Goal: Information Seeking & Learning: Check status

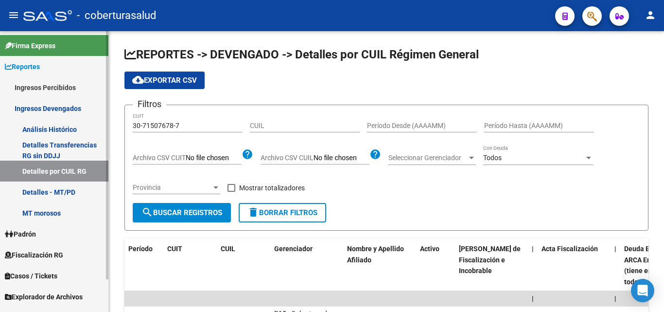
drag, startPoint x: 190, startPoint y: 123, endPoint x: 55, endPoint y: 129, distance: 134.9
click at [55, 129] on mat-sidenav-container "Firma Express Reportes Ingresos Percibidos Análisis Ingresos RG por CUIT (mensu…" at bounding box center [332, 171] width 664 height 281
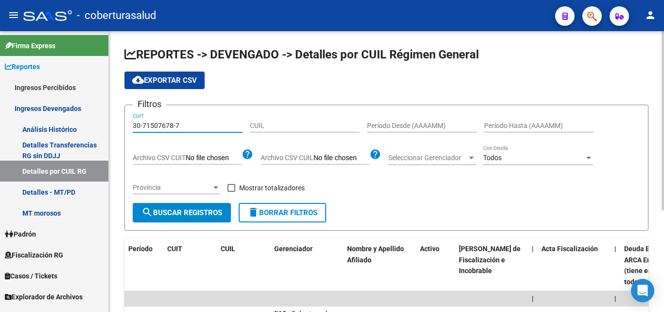
paste input "13820-0"
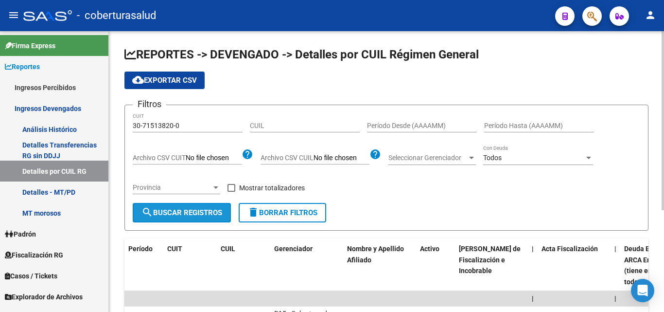
drag, startPoint x: 197, startPoint y: 212, endPoint x: 195, endPoint y: 207, distance: 5.7
click at [197, 212] on span "search Buscar Registros" at bounding box center [182, 212] width 81 height 9
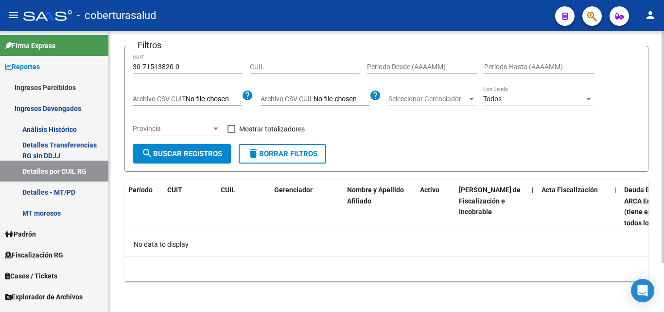
scroll to position [60, 0]
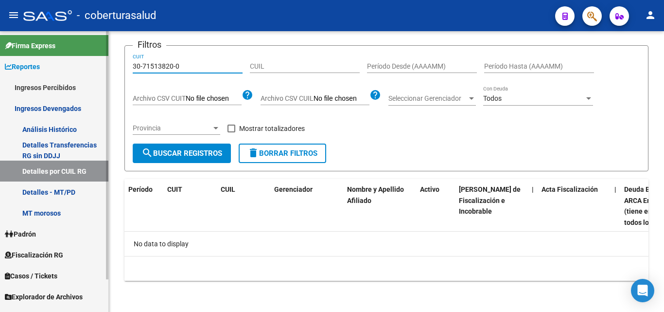
drag, startPoint x: 204, startPoint y: 66, endPoint x: 82, endPoint y: 69, distance: 122.1
click at [82, 69] on mat-sidenav-container "Firma Express Reportes Ingresos Percibidos Análisis Ingresos RG por CUIT (mensu…" at bounding box center [332, 171] width 664 height 281
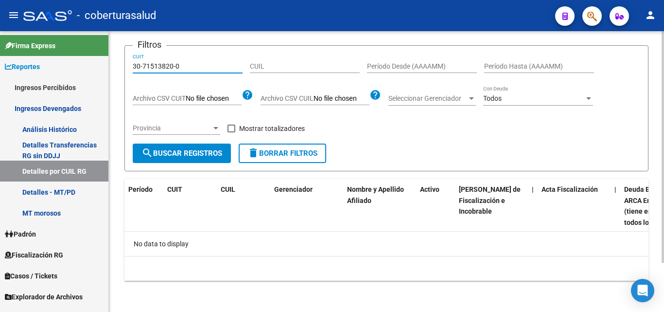
paste input "65884542-6"
click at [174, 158] on button "search Buscar Registros" at bounding box center [182, 152] width 98 height 19
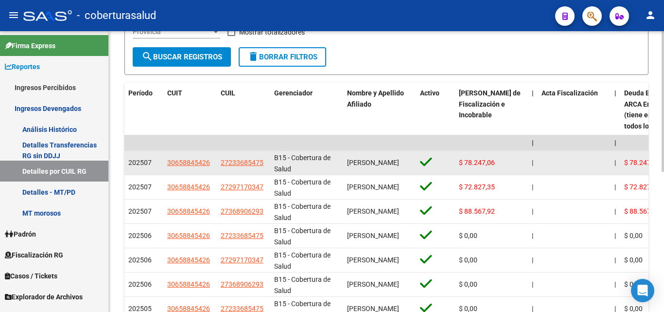
scroll to position [157, 0]
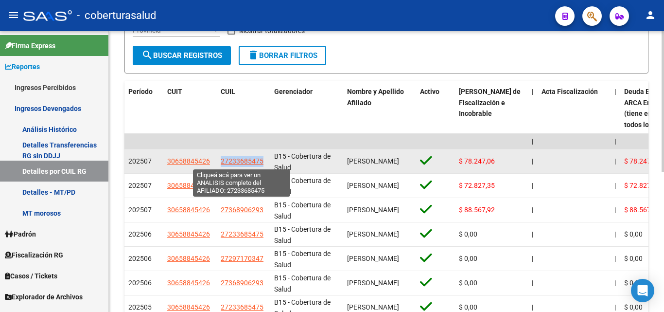
drag, startPoint x: 269, startPoint y: 159, endPoint x: 222, endPoint y: 163, distance: 46.4
click at [222, 163] on datatable-body-cell "27233685475" at bounding box center [244, 161] width 54 height 24
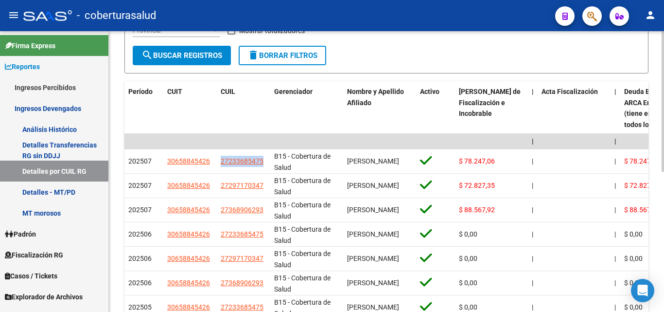
copy span "27233685475"
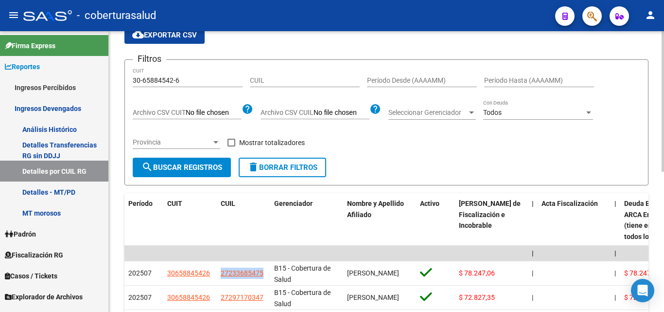
scroll to position [0, 0]
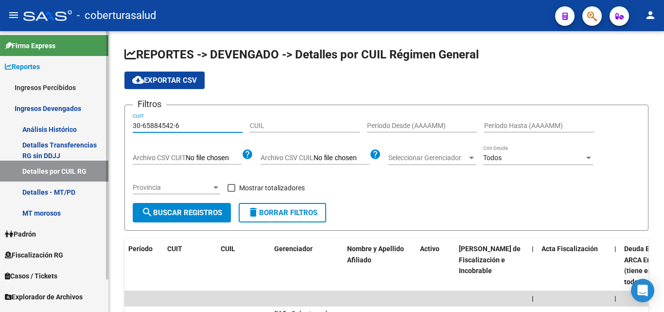
drag, startPoint x: 190, startPoint y: 129, endPoint x: 36, endPoint y: 127, distance: 154.2
click at [36, 127] on mat-sidenav-container "Firma Express Reportes Ingresos Percibidos Análisis Ingresos RG por CUIT (mensu…" at bounding box center [332, 171] width 664 height 281
paste input "70904609-4"
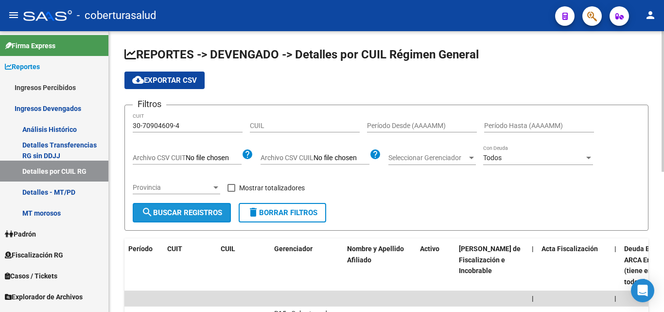
click at [170, 209] on span "search Buscar Registros" at bounding box center [182, 212] width 81 height 9
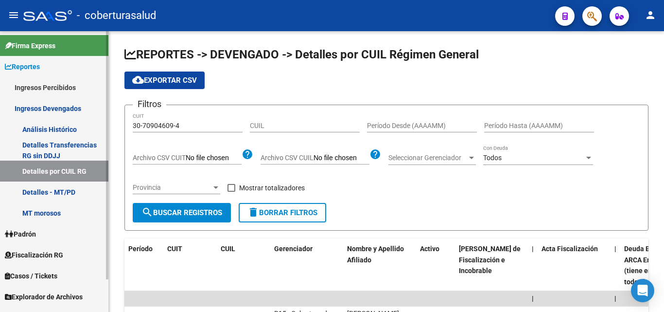
drag, startPoint x: 197, startPoint y: 125, endPoint x: 72, endPoint y: 127, distance: 124.5
click at [76, 127] on mat-sidenav-container "Firma Express Reportes Ingresos Percibidos Análisis Ingresos RG por CUIT (mensu…" at bounding box center [332, 171] width 664 height 281
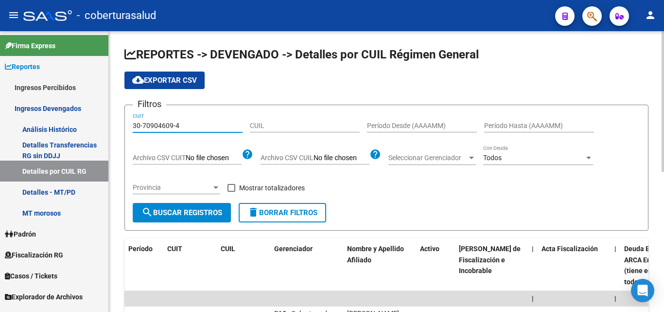
paste input "27-05293430-9"
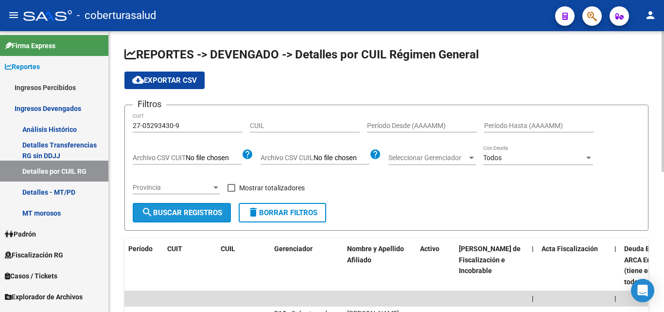
click at [191, 206] on button "search Buscar Registros" at bounding box center [182, 212] width 98 height 19
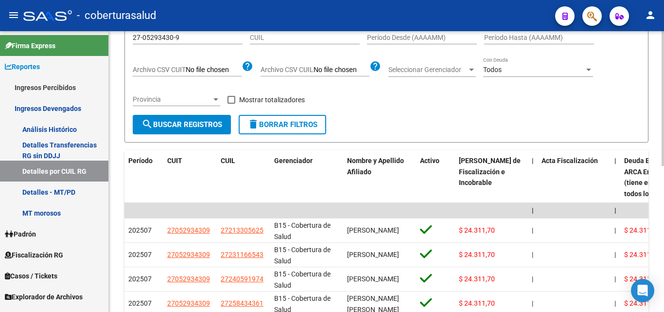
scroll to position [146, 0]
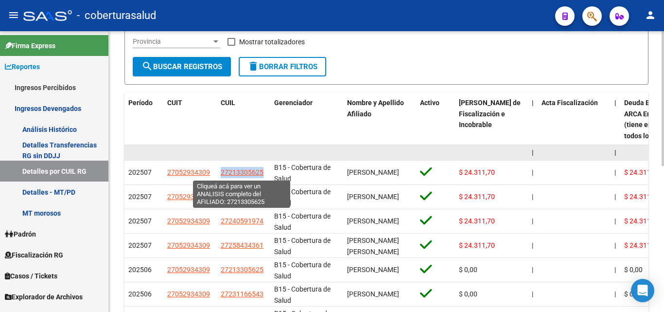
drag, startPoint x: 269, startPoint y: 171, endPoint x: 250, endPoint y: 155, distance: 24.2
click at [221, 175] on datatable-body-cell "27213305625" at bounding box center [244, 173] width 54 height 24
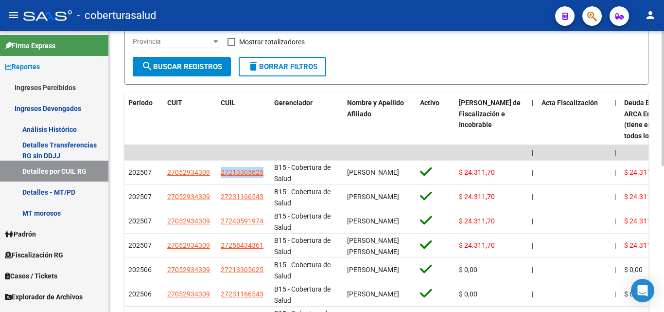
copy span "27213305625"
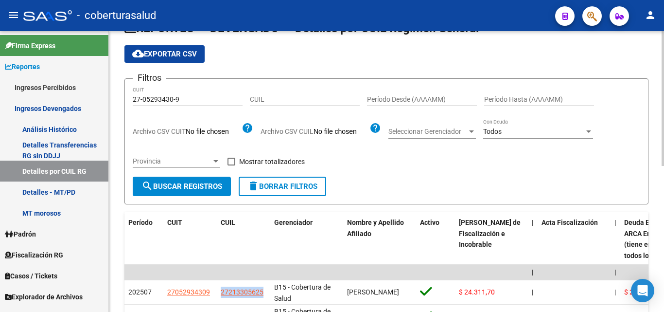
scroll to position [0, 0]
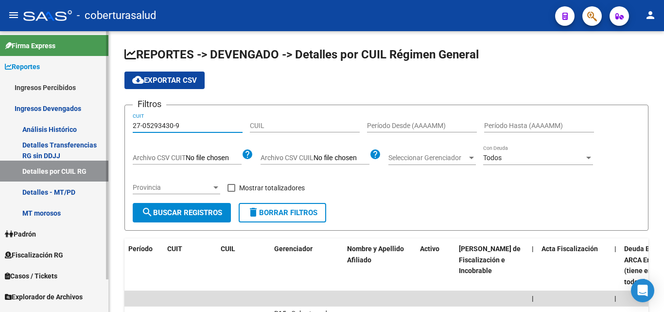
drag, startPoint x: 202, startPoint y: 123, endPoint x: 32, endPoint y: 126, distance: 170.3
click at [32, 126] on mat-sidenav-container "Firma Express Reportes Ingresos Percibidos Análisis Ingresos RG por CUIT (mensu…" at bounding box center [332, 171] width 664 height 281
paste input "30-71548913-5"
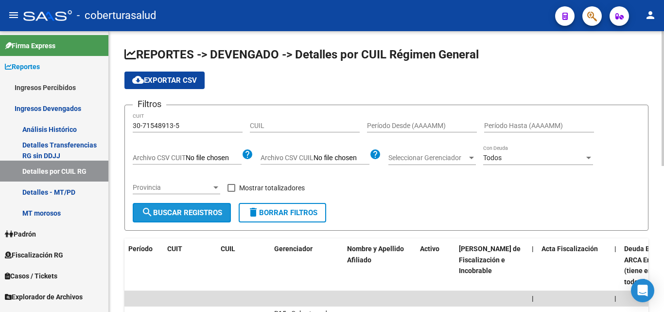
click at [184, 213] on span "search Buscar Registros" at bounding box center [182, 212] width 81 height 9
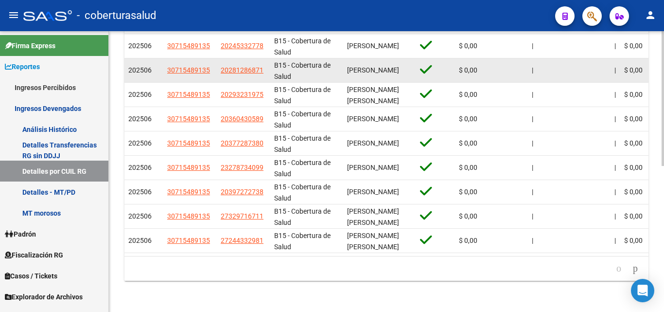
scroll to position [159, 0]
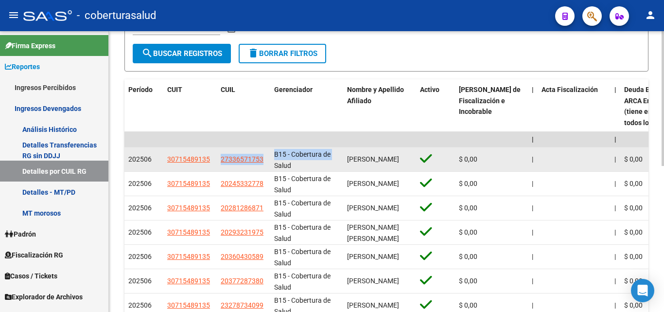
drag, startPoint x: 271, startPoint y: 161, endPoint x: 219, endPoint y: 164, distance: 52.6
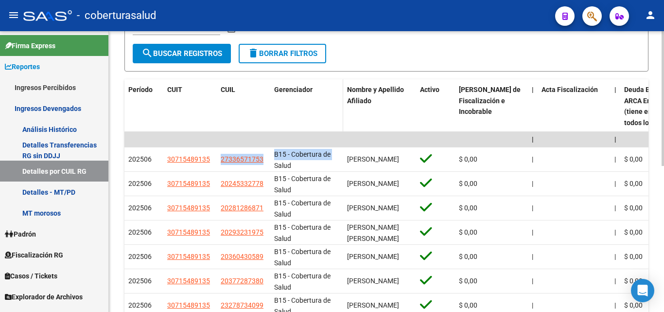
copy div "27336571753 B15 - Cobertura de"
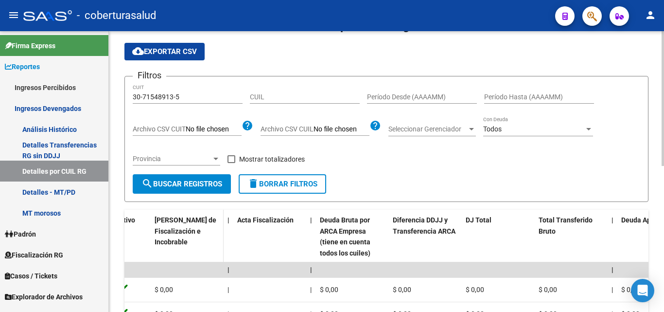
scroll to position [0, 0]
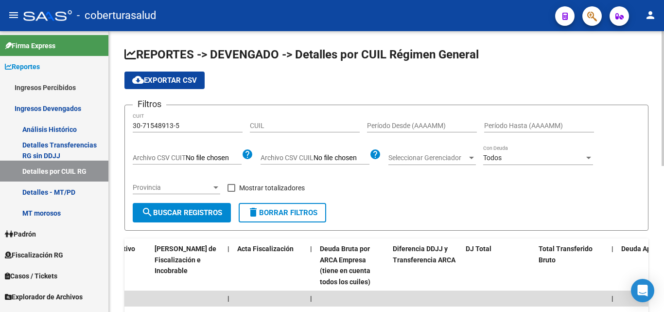
click at [175, 81] on span "cloud_download Exportar CSV" at bounding box center [164, 80] width 65 height 9
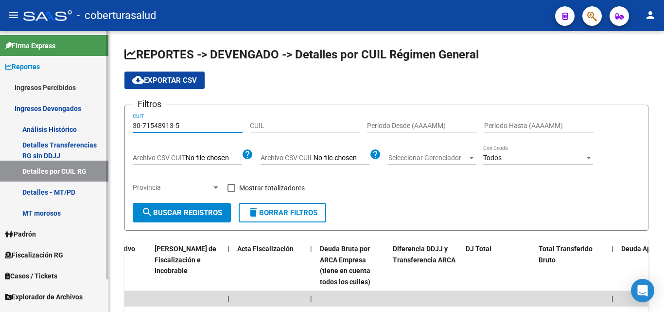
drag, startPoint x: 190, startPoint y: 126, endPoint x: 43, endPoint y: 141, distance: 147.6
click at [43, 141] on mat-sidenav-container "Firma Express Reportes Ingresos Percibidos Análisis Ingresos RG por CUIT (mensu…" at bounding box center [332, 171] width 664 height 281
paste input "3-71475742-9"
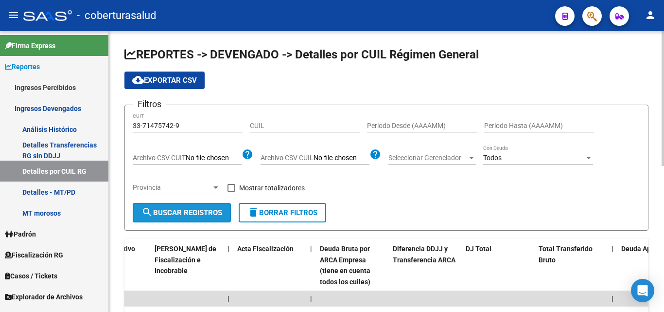
click at [208, 218] on button "search Buscar Registros" at bounding box center [182, 212] width 98 height 19
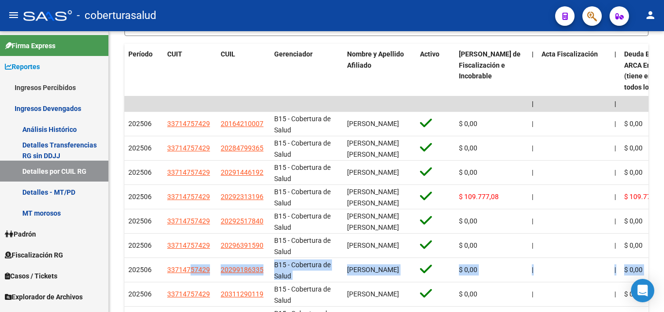
drag, startPoint x: 370, startPoint y: 276, endPoint x: 108, endPoint y: 269, distance: 261.3
click at [108, 269] on mat-sidenav-container "Firma Express Reportes Ingresos Percibidos Análisis Ingresos RG por CUIT (mensu…" at bounding box center [332, 171] width 664 height 281
click at [285, 83] on datatable-header-cell "Gerenciador" at bounding box center [306, 71] width 73 height 54
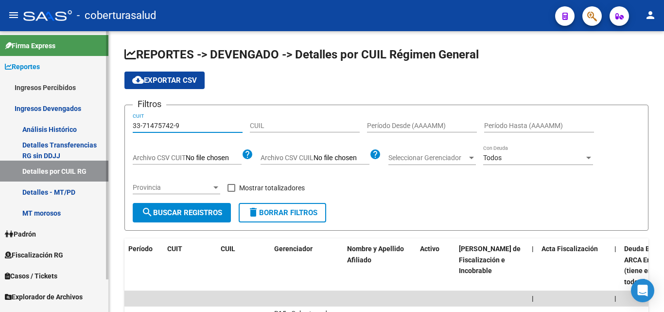
drag, startPoint x: 177, startPoint y: 124, endPoint x: 102, endPoint y: 135, distance: 76.3
click at [104, 135] on mat-sidenav-container "Firma Express Reportes Ingresos Percibidos Análisis Ingresos RG por CUIT (mensu…" at bounding box center [332, 171] width 664 height 281
paste input "20-12352738-1"
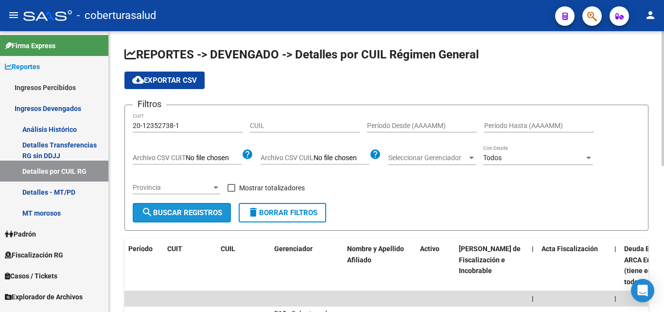
click at [202, 212] on span "search Buscar Registros" at bounding box center [182, 212] width 81 height 9
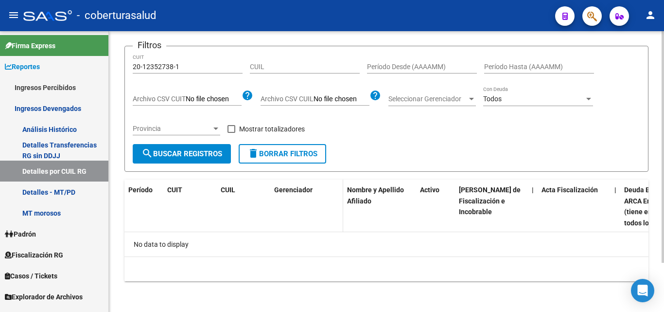
scroll to position [60, 0]
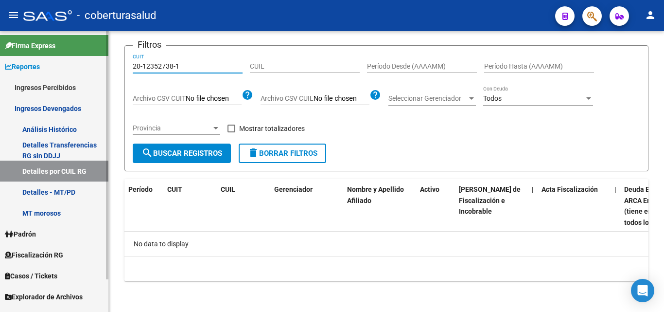
drag, startPoint x: 194, startPoint y: 65, endPoint x: 33, endPoint y: 79, distance: 161.6
click at [37, 77] on mat-sidenav-container "Firma Express Reportes Ingresos Percibidos Análisis Ingresos RG por CUIT (mensu…" at bounding box center [332, 171] width 664 height 281
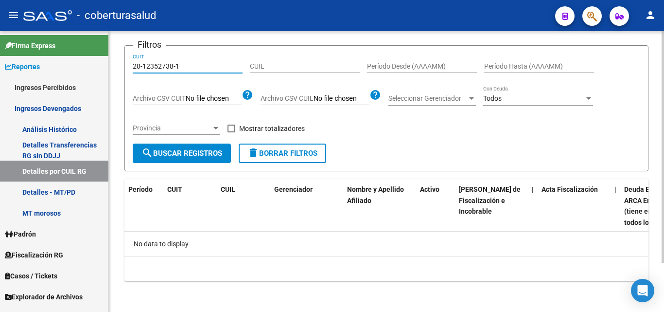
paste input "30-71826057-0"
click at [179, 162] on button "search Buscar Registros" at bounding box center [182, 152] width 98 height 19
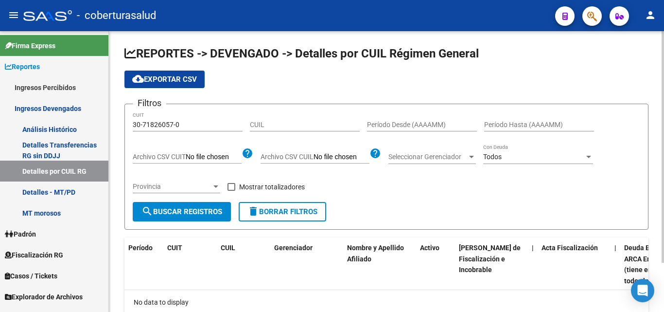
scroll to position [0, 0]
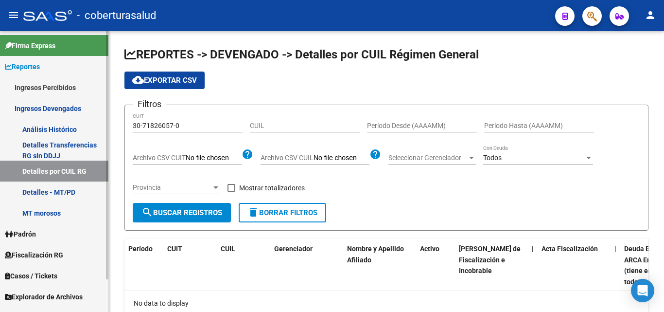
drag, startPoint x: 200, startPoint y: 126, endPoint x: 49, endPoint y: 122, distance: 151.4
click at [50, 122] on mat-sidenav-container "Firma Express Reportes Ingresos Percibidos Análisis Ingresos RG por CUIT (mensu…" at bounding box center [332, 171] width 664 height 281
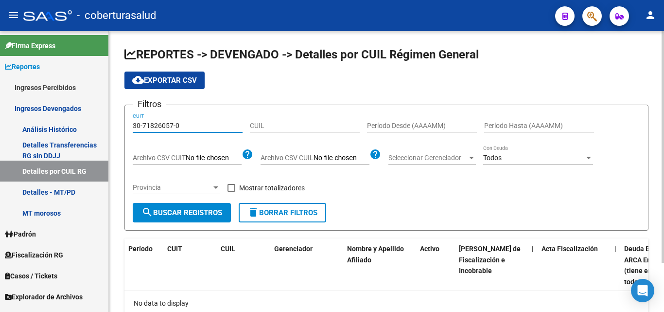
paste input "0955021-3"
click at [187, 213] on span "search Buscar Registros" at bounding box center [182, 212] width 81 height 9
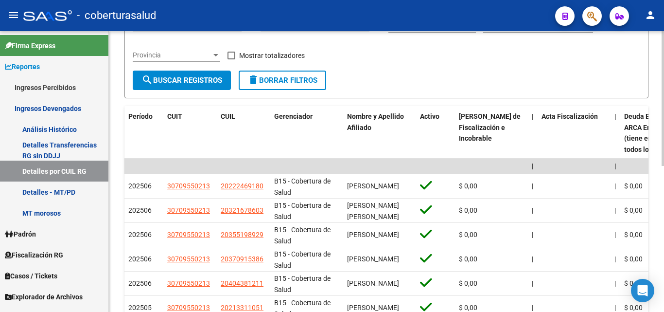
scroll to position [146, 0]
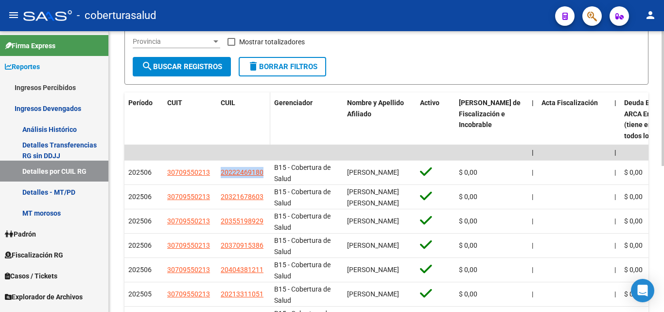
drag, startPoint x: 268, startPoint y: 172, endPoint x: 253, endPoint y: 125, distance: 49.4
click at [218, 179] on datatable-body-cell "20222469180" at bounding box center [244, 173] width 54 height 24
copy span "20222469180"
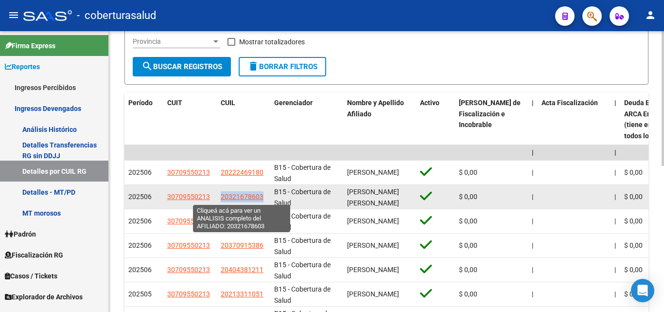
drag, startPoint x: 267, startPoint y: 201, endPoint x: 221, endPoint y: 198, distance: 45.8
click at [221, 198] on datatable-body-cell "20321678603" at bounding box center [244, 197] width 54 height 24
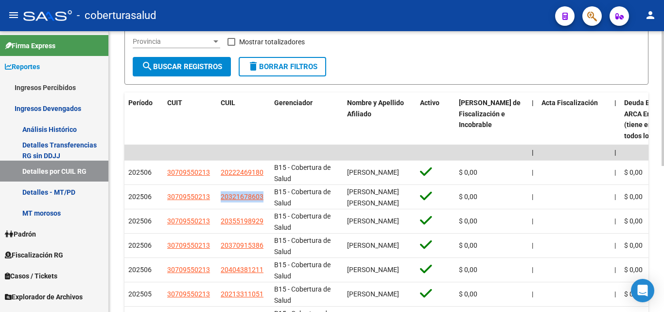
copy span "20321678603"
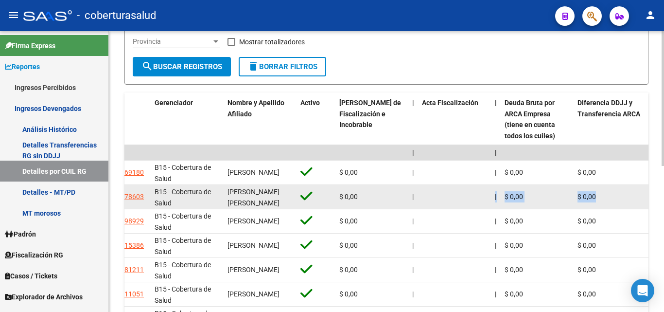
drag, startPoint x: 550, startPoint y: 200, endPoint x: 644, endPoint y: 204, distance: 94.4
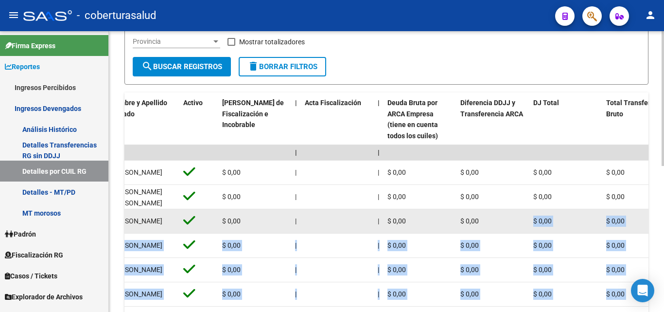
scroll to position [0, 243]
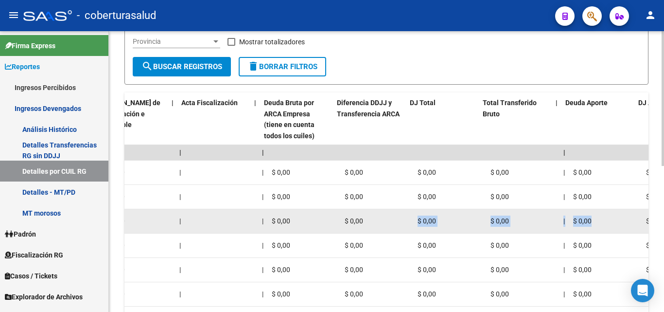
drag, startPoint x: 589, startPoint y: 217, endPoint x: 627, endPoint y: 209, distance: 39.8
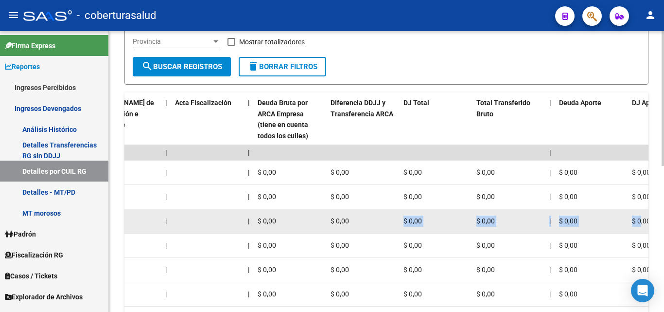
click at [524, 214] on datatable-body-cell "$ 0,00" at bounding box center [509, 221] width 73 height 24
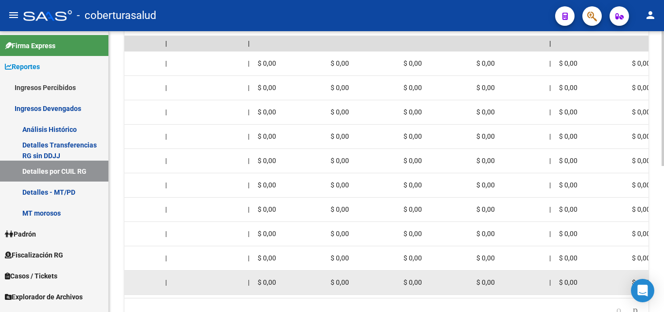
scroll to position [305, 0]
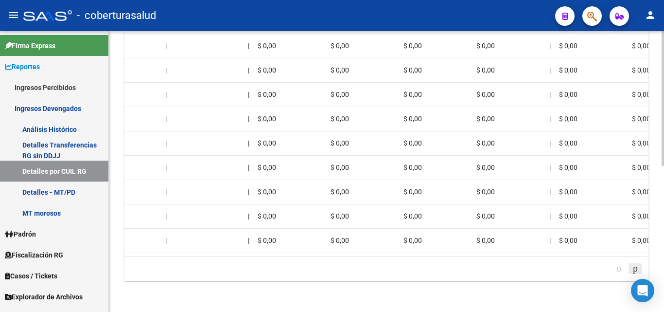
click at [633, 266] on icon "go to next page" at bounding box center [636, 268] width 8 height 12
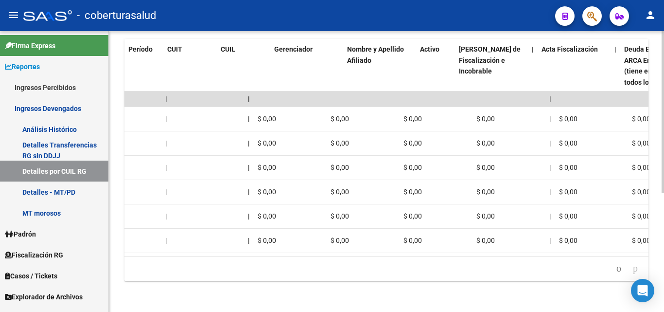
scroll to position [0, 0]
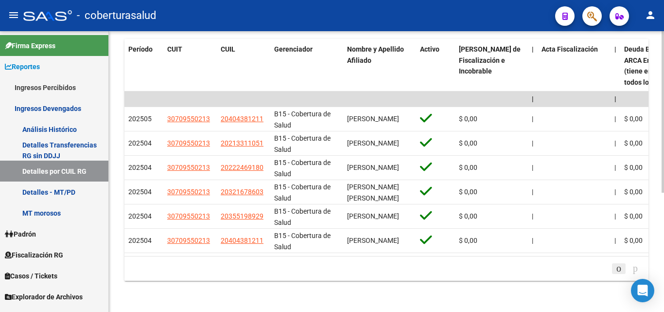
click at [616, 268] on icon "go to previous page" at bounding box center [619, 268] width 8 height 12
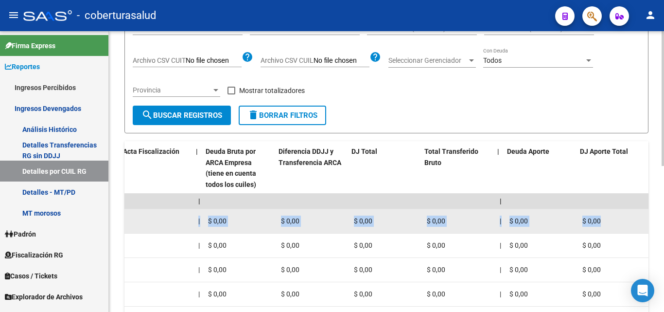
scroll to position [0, 419]
drag, startPoint x: 357, startPoint y: 215, endPoint x: 560, endPoint y: 212, distance: 203.3
click at [478, 220] on div "$ 0,00" at bounding box center [457, 220] width 65 height 11
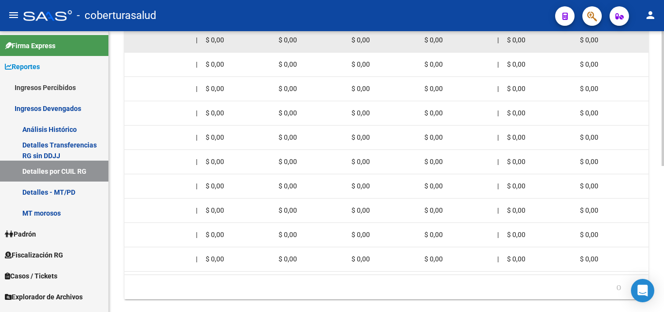
scroll to position [305, 0]
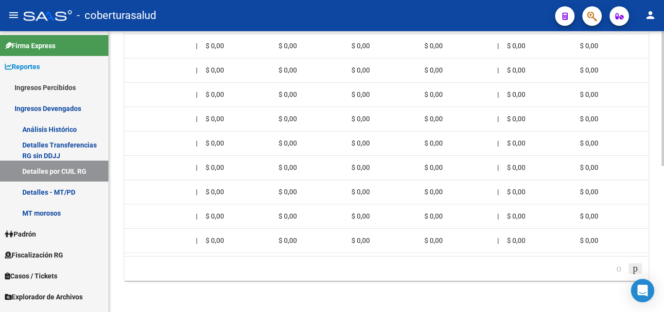
click at [632, 267] on icon "go to next page" at bounding box center [636, 268] width 8 height 12
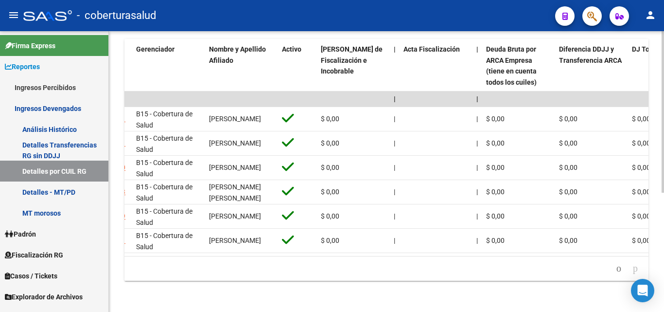
scroll to position [208, 0]
click at [615, 270] on icon "go to previous page" at bounding box center [619, 268] width 8 height 12
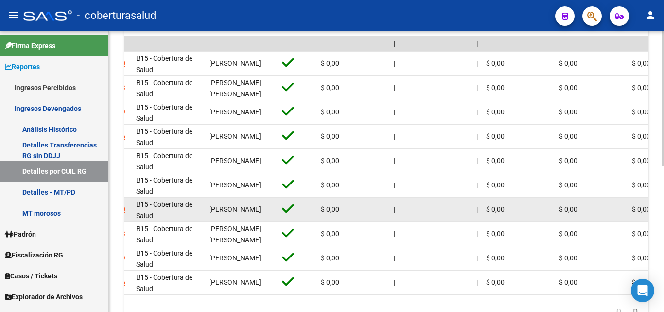
scroll to position [305, 0]
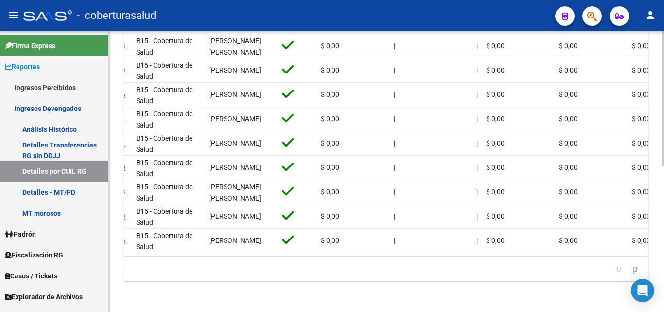
click at [615, 265] on icon "go to previous page" at bounding box center [619, 268] width 8 height 12
click at [615, 268] on icon "go to previous page" at bounding box center [619, 268] width 8 height 12
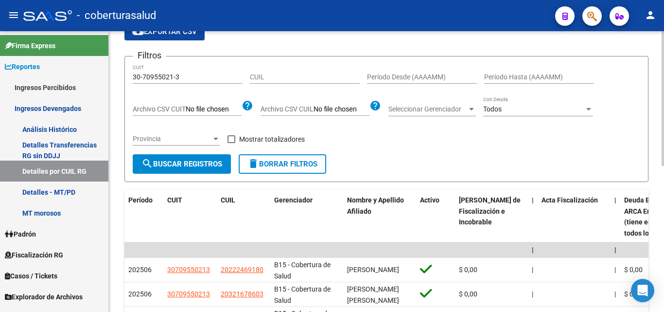
scroll to position [0, 0]
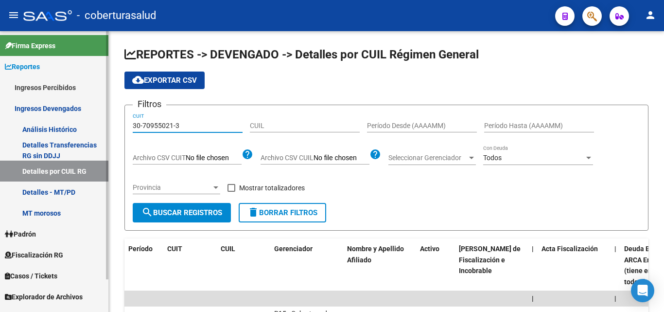
drag, startPoint x: 200, startPoint y: 125, endPoint x: 12, endPoint y: 131, distance: 188.3
click at [12, 131] on mat-sidenav-container "Firma Express Reportes Ingresos Percibidos Análisis Ingresos RG por CUIT (mensu…" at bounding box center [332, 171] width 664 height 281
paste input "1062018-7"
click at [168, 215] on span "search Buscar Registros" at bounding box center [182, 212] width 81 height 9
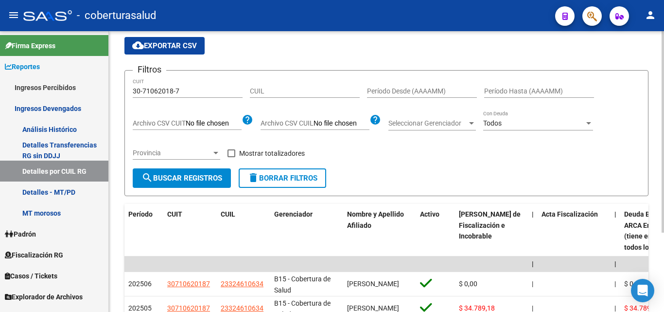
scroll to position [97, 0]
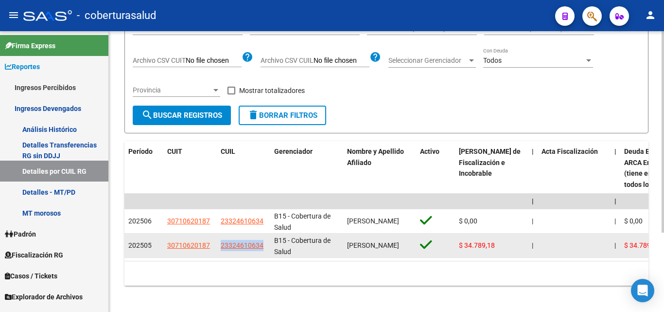
drag, startPoint x: 269, startPoint y: 248, endPoint x: 213, endPoint y: 250, distance: 56.5
copy div "23324610634"
drag, startPoint x: 275, startPoint y: 246, endPoint x: 263, endPoint y: 246, distance: 12.2
click at [275, 246] on div "B15 - Cobertura de Salud" at bounding box center [306, 245] width 65 height 20
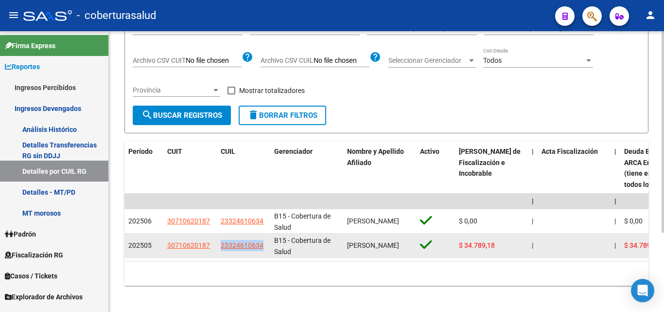
drag, startPoint x: 267, startPoint y: 246, endPoint x: 215, endPoint y: 252, distance: 52.4
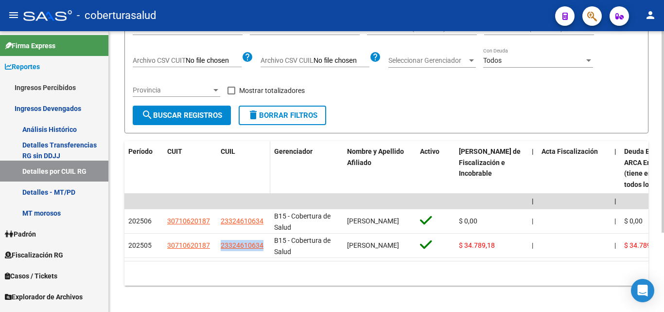
copy div "23324610634"
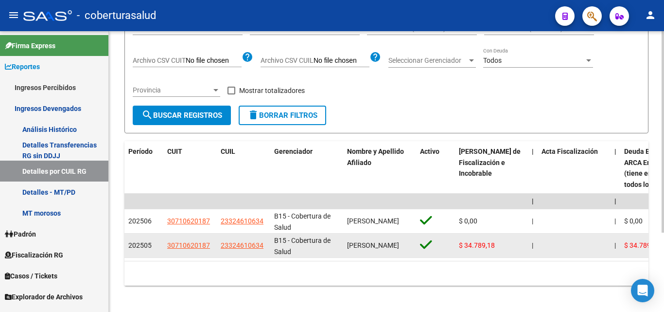
click at [282, 249] on span "B15 - Cobertura de Salud" at bounding box center [302, 245] width 56 height 19
drag, startPoint x: 268, startPoint y: 245, endPoint x: 217, endPoint y: 246, distance: 50.1
click at [217, 246] on datatable-body-cell "23324610634" at bounding box center [244, 245] width 54 height 24
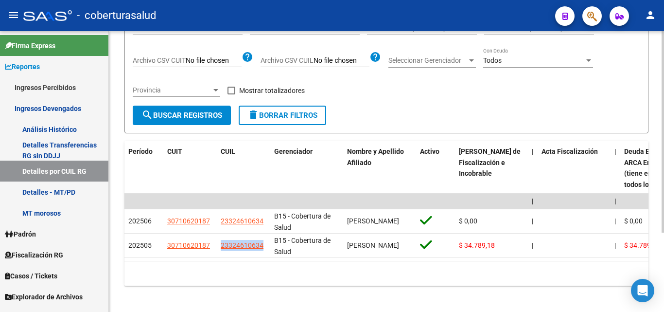
copy span "23324610634"
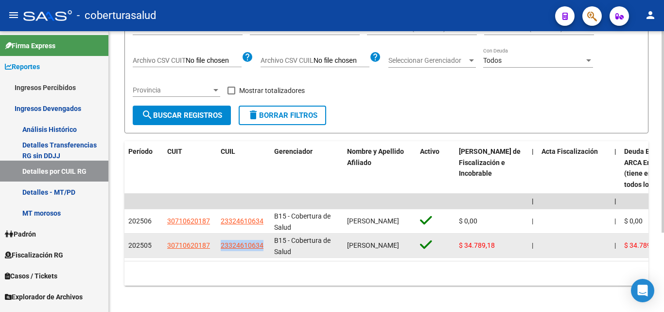
drag, startPoint x: 213, startPoint y: 244, endPoint x: 264, endPoint y: 247, distance: 50.7
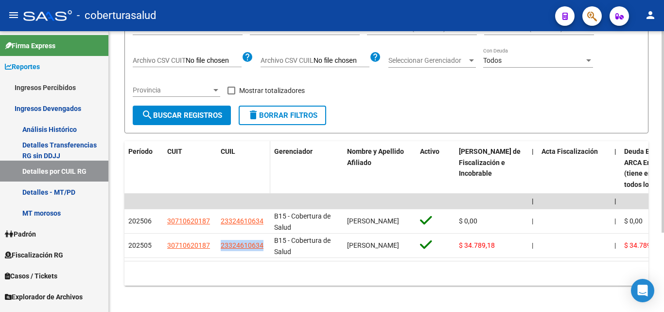
copy div "23324610634"
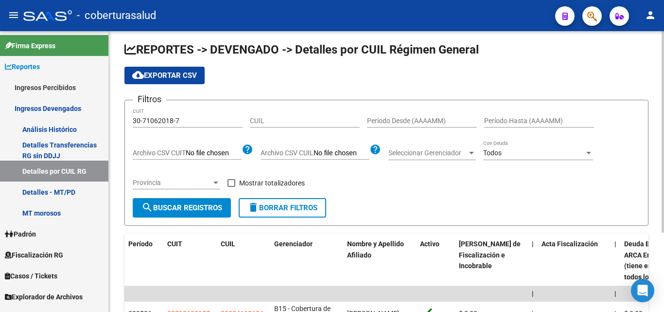
scroll to position [0, 0]
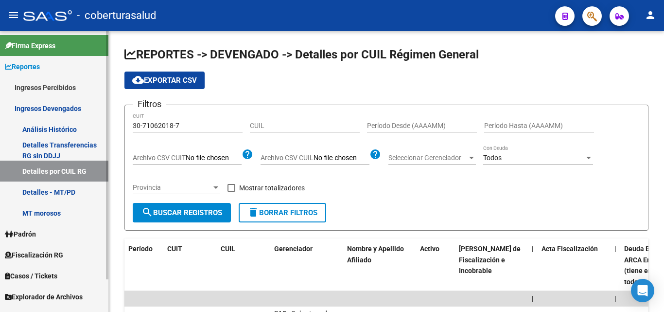
drag, startPoint x: 191, startPoint y: 126, endPoint x: 5, endPoint y: 127, distance: 185.3
click at [17, 127] on mat-sidenav-container "Firma Express Reportes Ingresos Percibidos Análisis Ingresos RG por CUIT (mensu…" at bounding box center [332, 171] width 664 height 281
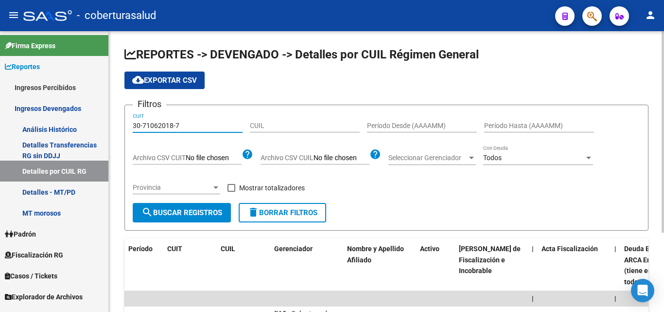
paste input "20-23913015-2"
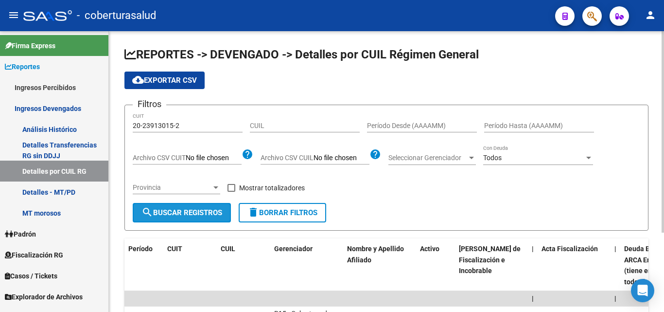
click at [161, 218] on button "search Buscar Registros" at bounding box center [182, 212] width 98 height 19
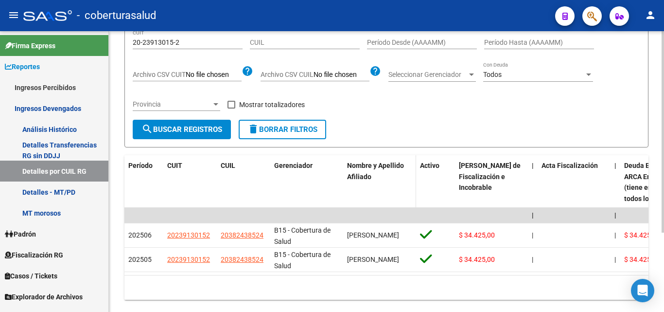
scroll to position [97, 0]
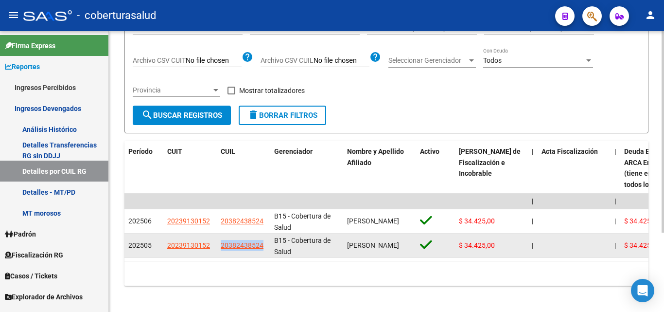
drag, startPoint x: 268, startPoint y: 246, endPoint x: 217, endPoint y: 247, distance: 50.6
click at [217, 247] on datatable-body-cell "20382438524" at bounding box center [244, 245] width 54 height 24
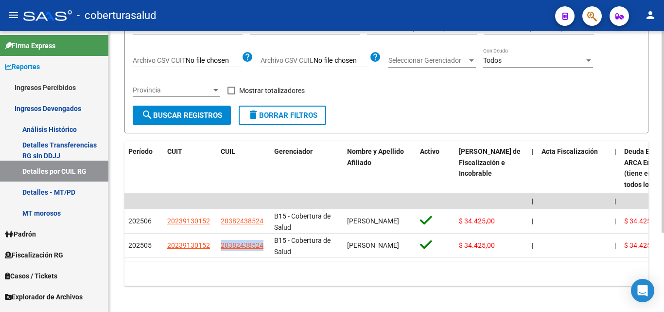
scroll to position [0, 0]
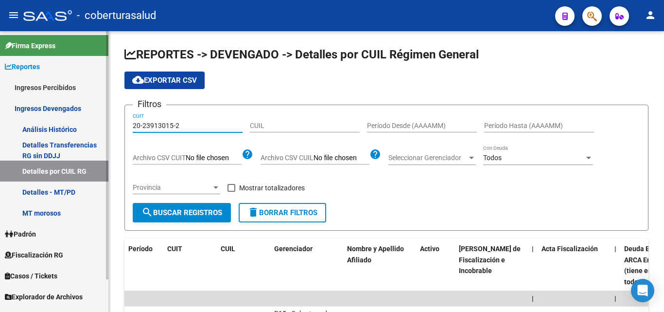
drag, startPoint x: 194, startPoint y: 123, endPoint x: 64, endPoint y: 123, distance: 129.9
click at [64, 123] on mat-sidenav-container "Firma Express Reportes Ingresos Percibidos Análisis Ingresos RG por CUIT (mensu…" at bounding box center [332, 171] width 664 height 281
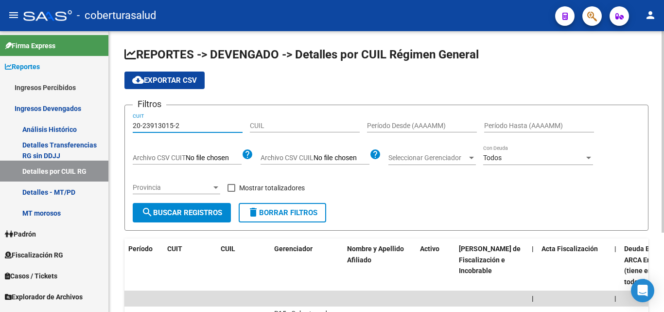
paste input
type input "20-23913015-2"
click at [174, 207] on button "search Buscar Registros" at bounding box center [182, 212] width 98 height 19
